Goal: Complete application form

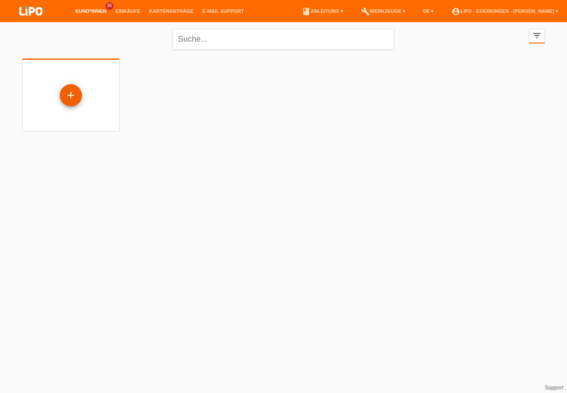
click at [71, 94] on div "+" at bounding box center [70, 95] width 21 height 15
click at [77, 97] on div "+" at bounding box center [70, 95] width 21 height 15
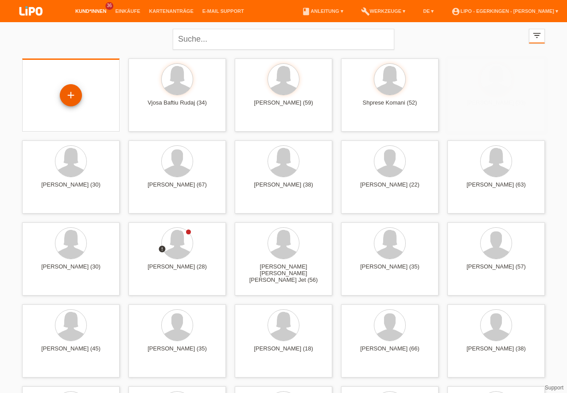
click at [77, 97] on div "+" at bounding box center [70, 95] width 21 height 15
click at [74, 94] on div "+" at bounding box center [70, 95] width 21 height 15
click at [72, 93] on div "+" at bounding box center [70, 95] width 21 height 15
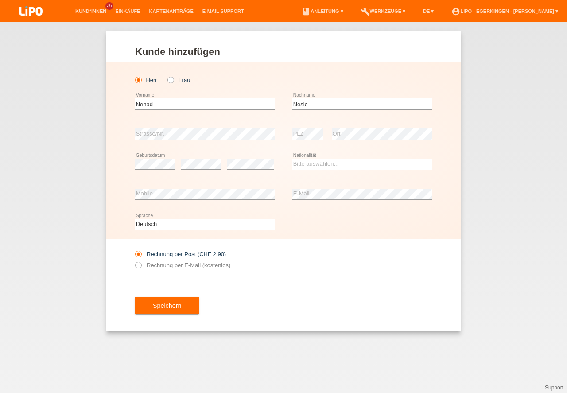
type input "Nesic"
click at [312, 165] on select "Bitte auswählen... Schweiz Deutschland Liechtenstein Österreich ------------ Af…" at bounding box center [362, 164] width 140 height 11
select select "CH"
click at [0, 0] on option "Schweiz" at bounding box center [0, 0] width 0 height 0
click at [198, 267] on label "Rechnung per E-Mail (kostenlos)" at bounding box center [182, 265] width 95 height 7
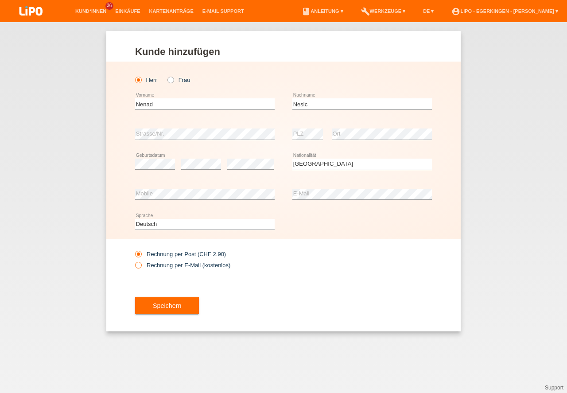
click at [141, 267] on input "Rechnung per E-Mail (kostenlos)" at bounding box center [138, 267] width 6 height 11
radio input "true"
click at [163, 306] on button "Speichern" at bounding box center [167, 305] width 64 height 17
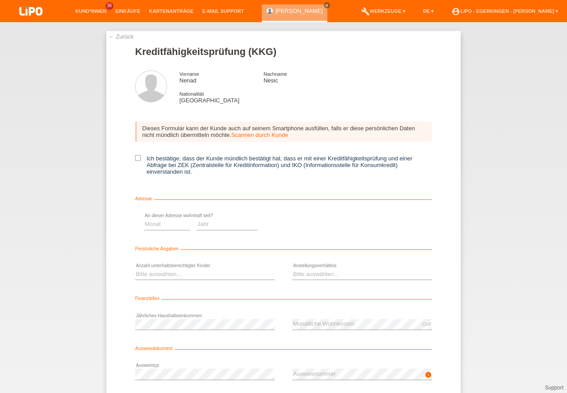
click at [138, 160] on icon at bounding box center [138, 158] width 6 height 6
click at [138, 160] on input "Ich bestätige, dass der Kunde mündlich bestätigt hat, dass er mit einer Kreditf…" at bounding box center [138, 158] width 6 height 6
checkbox input "true"
click at [312, 225] on select "Monat 01 02 03 04 05 06 07 08 09 10" at bounding box center [315, 224] width 46 height 11
select select "04"
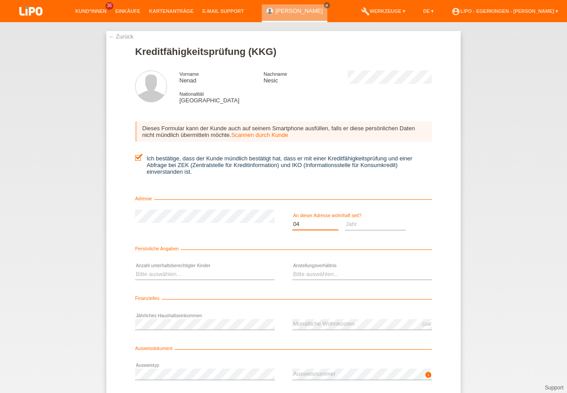
click at [0, 0] on option "04" at bounding box center [0, 0] width 0 height 0
click at [202, 271] on select "Bitte auswählen... 0 1 2 3 4 5 6 7 8 9" at bounding box center [205, 274] width 140 height 11
select select "1"
click at [0, 0] on option "1" at bounding box center [0, 0] width 0 height 0
click at [349, 275] on select "Bitte auswählen... Unbefristet Befristet Lehrling/Student Pensioniert Nicht arb…" at bounding box center [362, 274] width 140 height 11
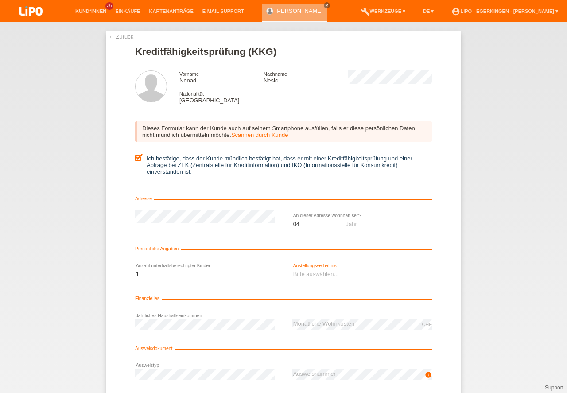
select select "UNLIMITED"
click at [0, 0] on option "Unbefristet" at bounding box center [0, 0] width 0 height 0
click at [359, 227] on select "Jahr 2025 2024 2023 2022 2021 2020 2019 2018 2017 2016 2015 2014 2013 2012 2011…" at bounding box center [375, 224] width 61 height 11
click at [360, 224] on select "Jahr 2025 2024 2023 2022 2021 2020 2019 2018 2017 2016 2015 2014 2013 2012 2011…" at bounding box center [375, 224] width 61 height 11
select select "2021"
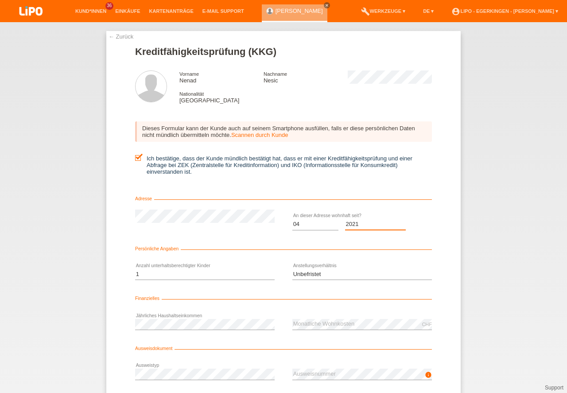
click at [0, 0] on option "2021" at bounding box center [0, 0] width 0 height 0
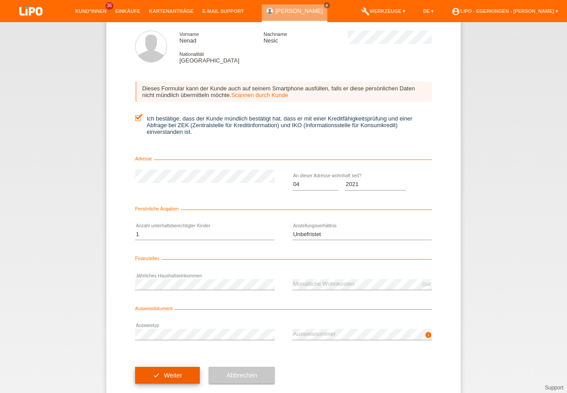
click at [174, 375] on button "check Weiter" at bounding box center [167, 375] width 65 height 17
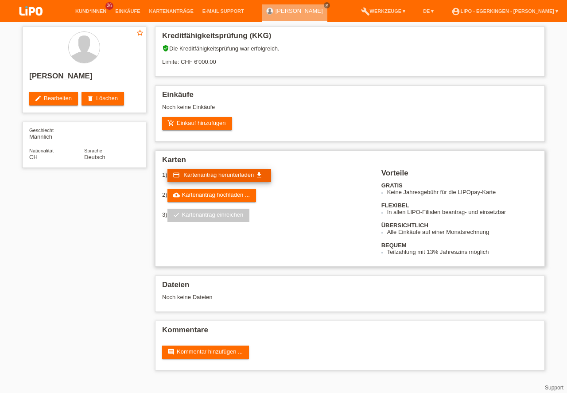
click at [217, 177] on span "Kartenantrag herunterladen" at bounding box center [218, 174] width 70 height 7
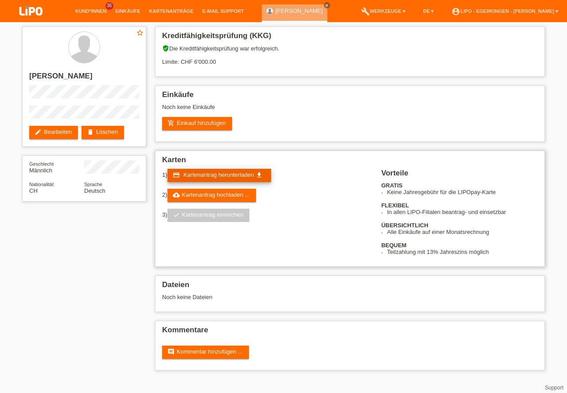
click at [217, 177] on span "Kartenantrag herunterladen" at bounding box center [218, 174] width 70 height 7
click at [444, 69] on div "verified_user Die Kreditfähigkeitsprüfung war erfolgreich. Limite: CHF 6'000.00" at bounding box center [350, 58] width 376 height 27
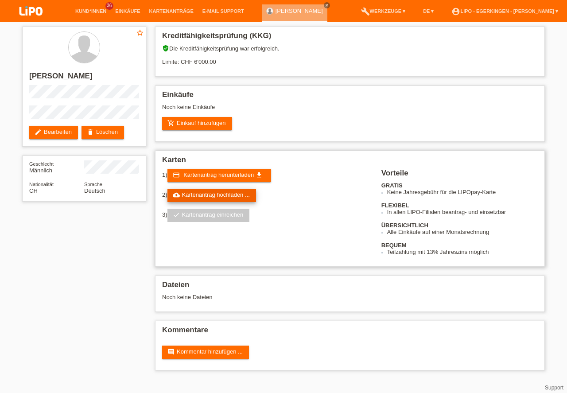
click at [228, 192] on link "cloud_upload Kartenantrag hochladen ..." at bounding box center [211, 195] width 89 height 13
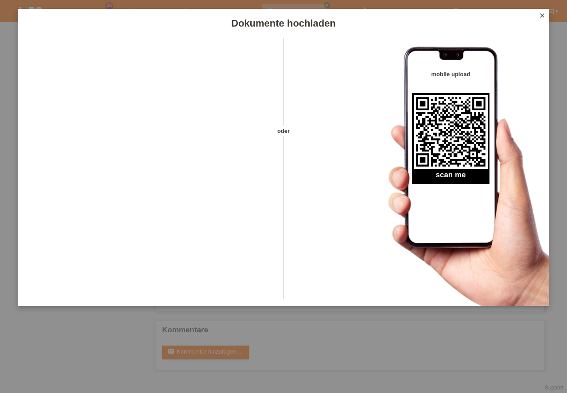
click at [541, 14] on icon "close" at bounding box center [542, 15] width 7 height 7
